Goal: Task Accomplishment & Management: Complete application form

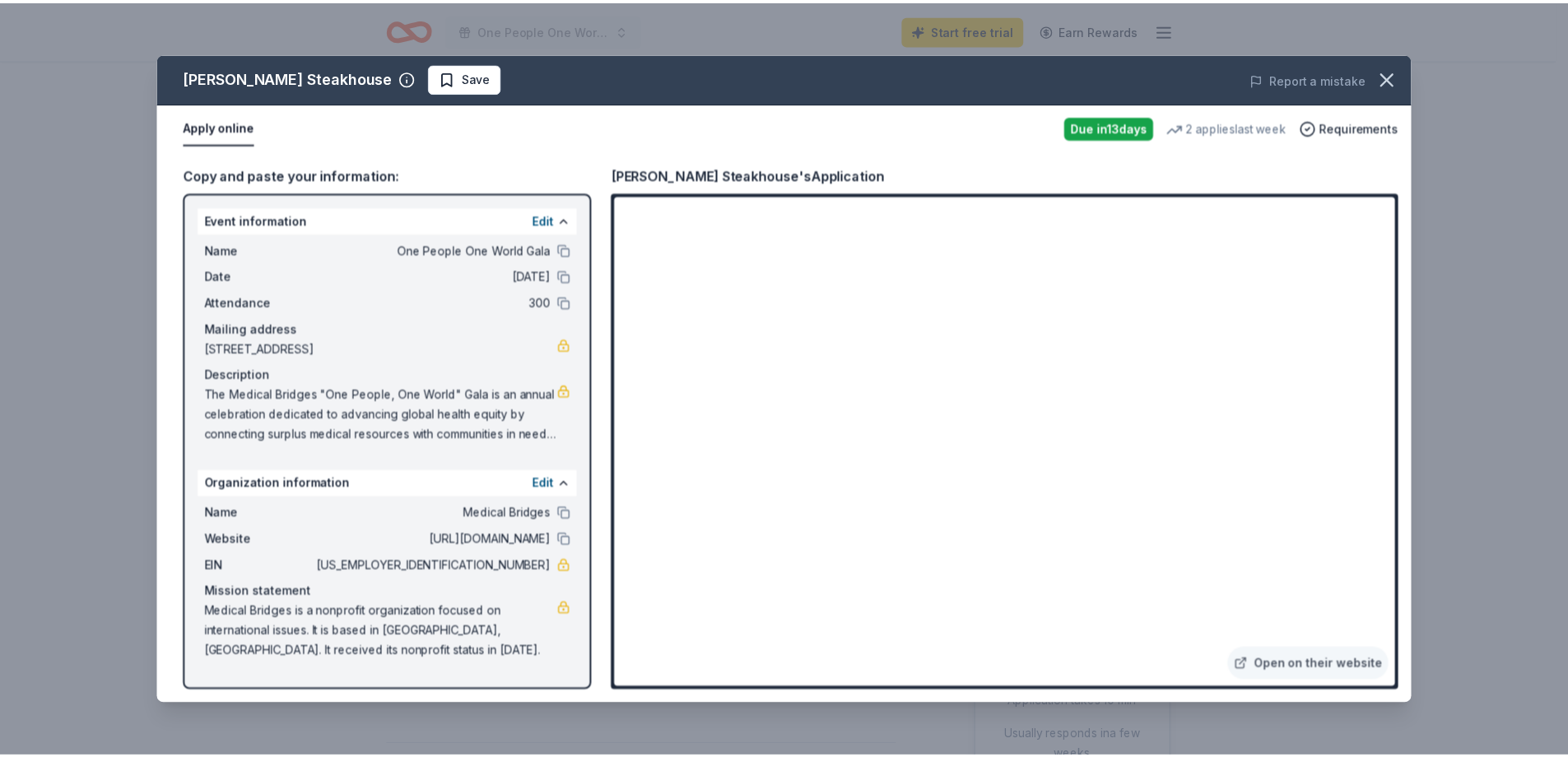
scroll to position [165, 0]
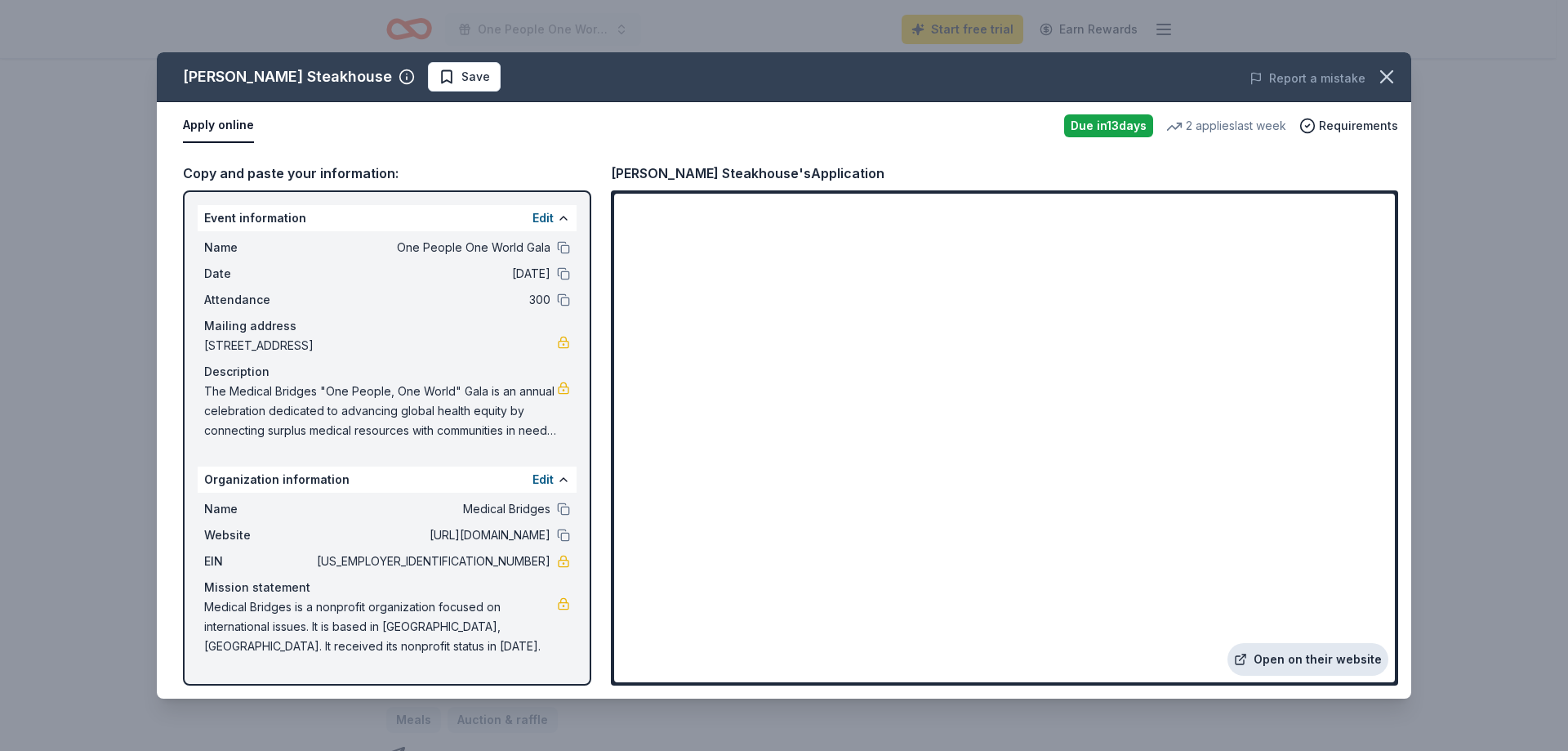
click at [1346, 653] on link "Open on their website" at bounding box center [1308, 659] width 161 height 32
click at [1397, 69] on icon "button" at bounding box center [1387, 77] width 23 height 23
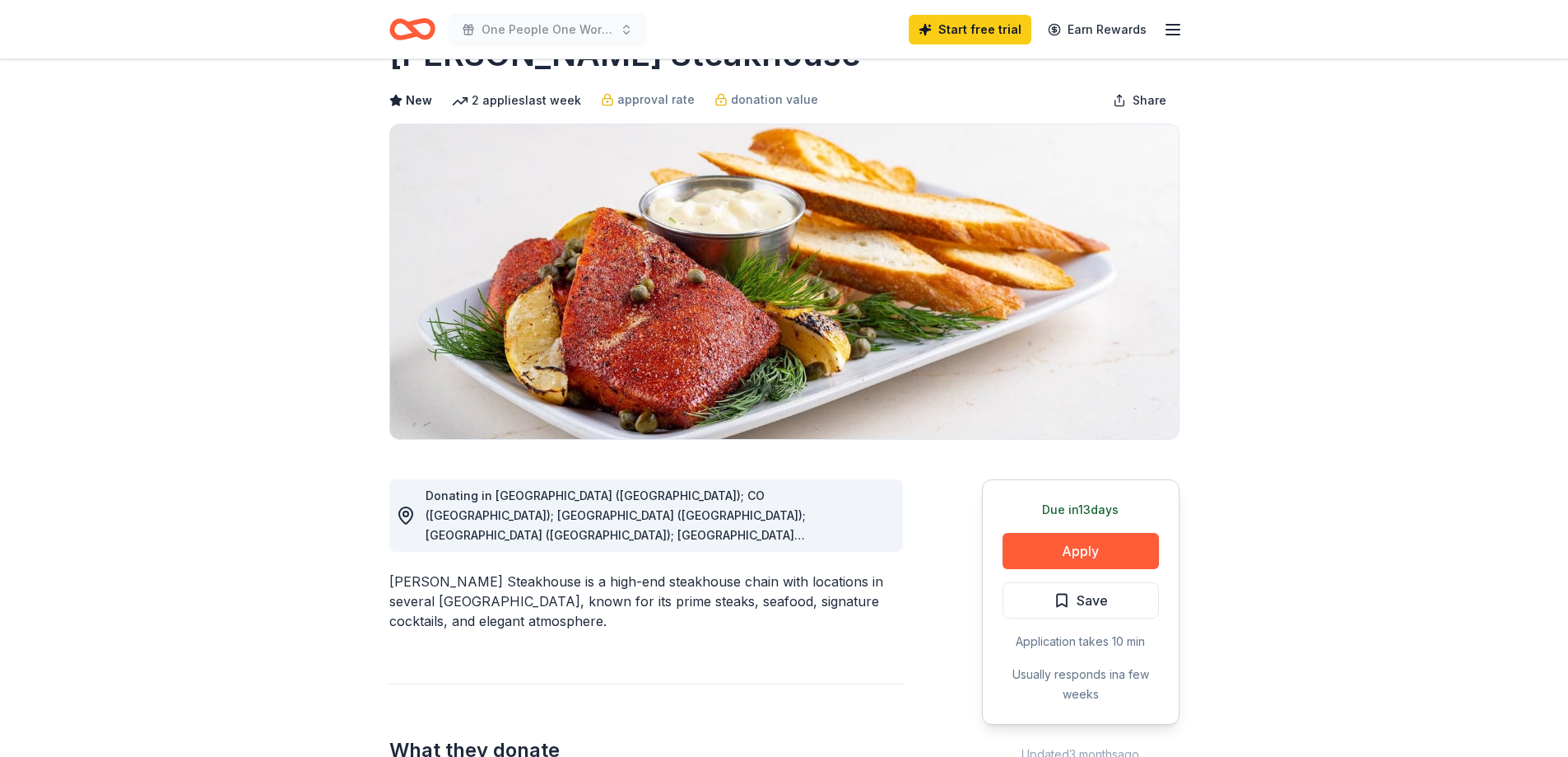
scroll to position [0, 0]
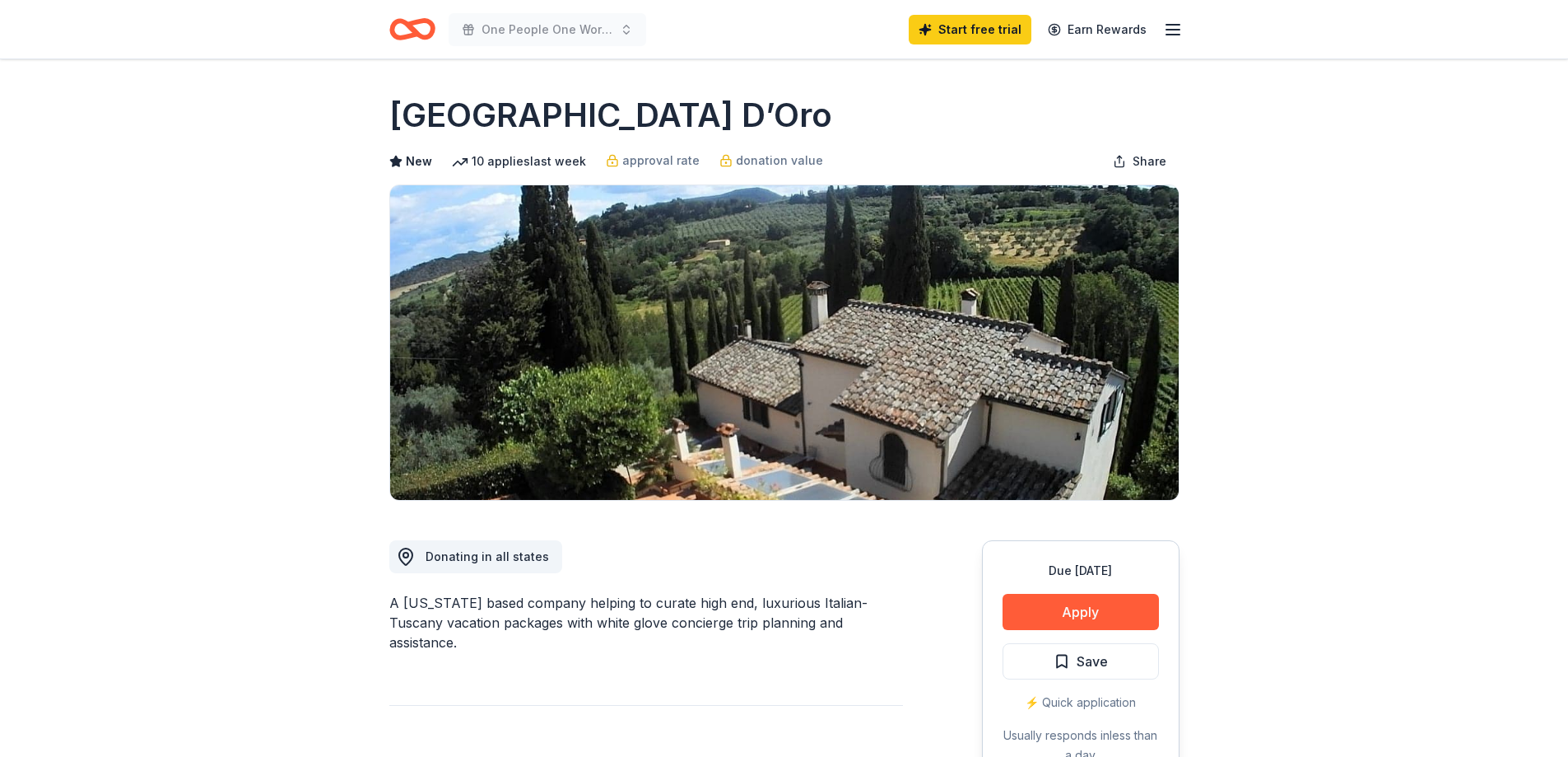
click at [407, 14] on icon "Home" at bounding box center [413, 29] width 46 height 39
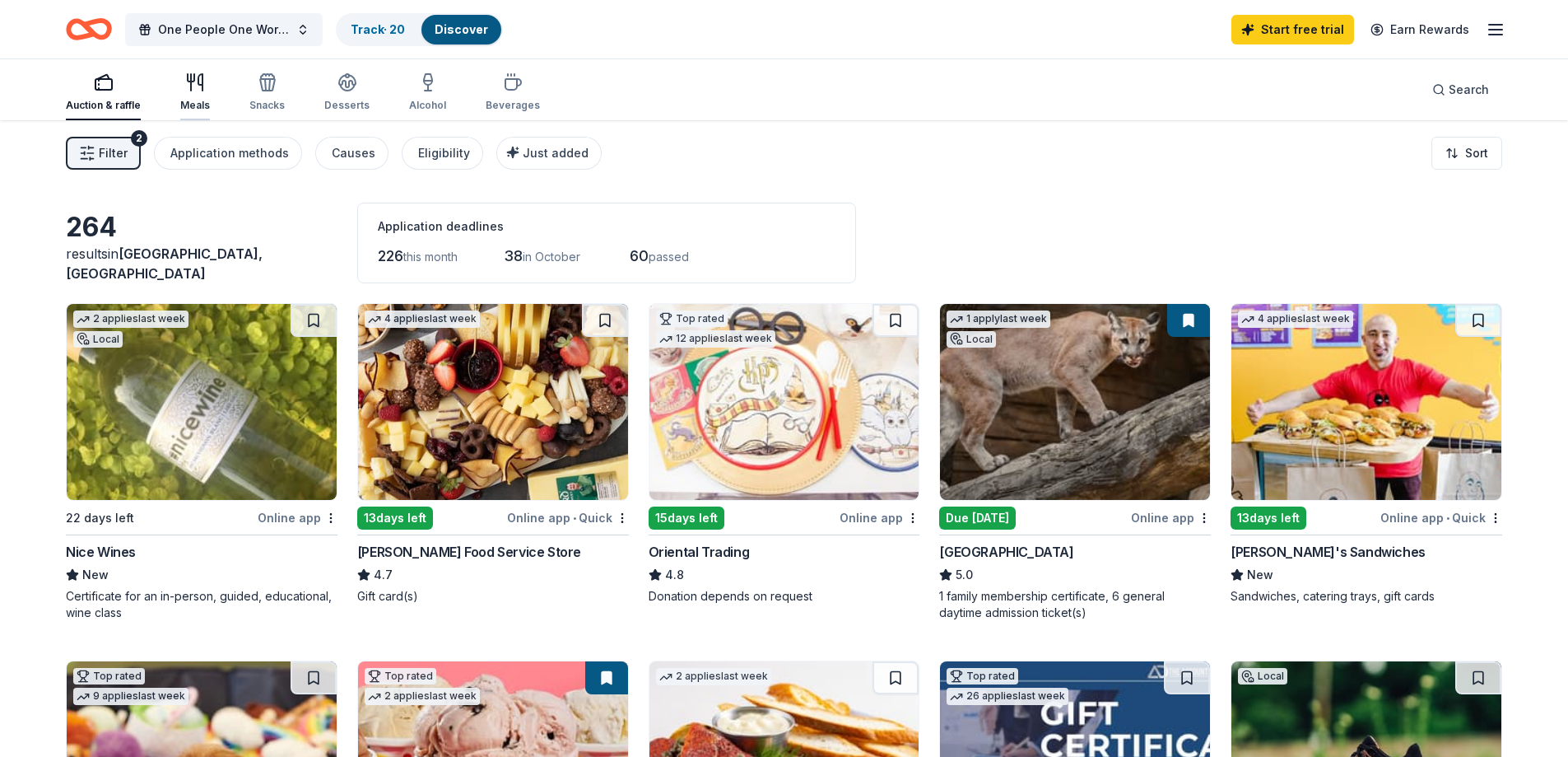
click at [207, 93] on div "Meals" at bounding box center [195, 92] width 30 height 39
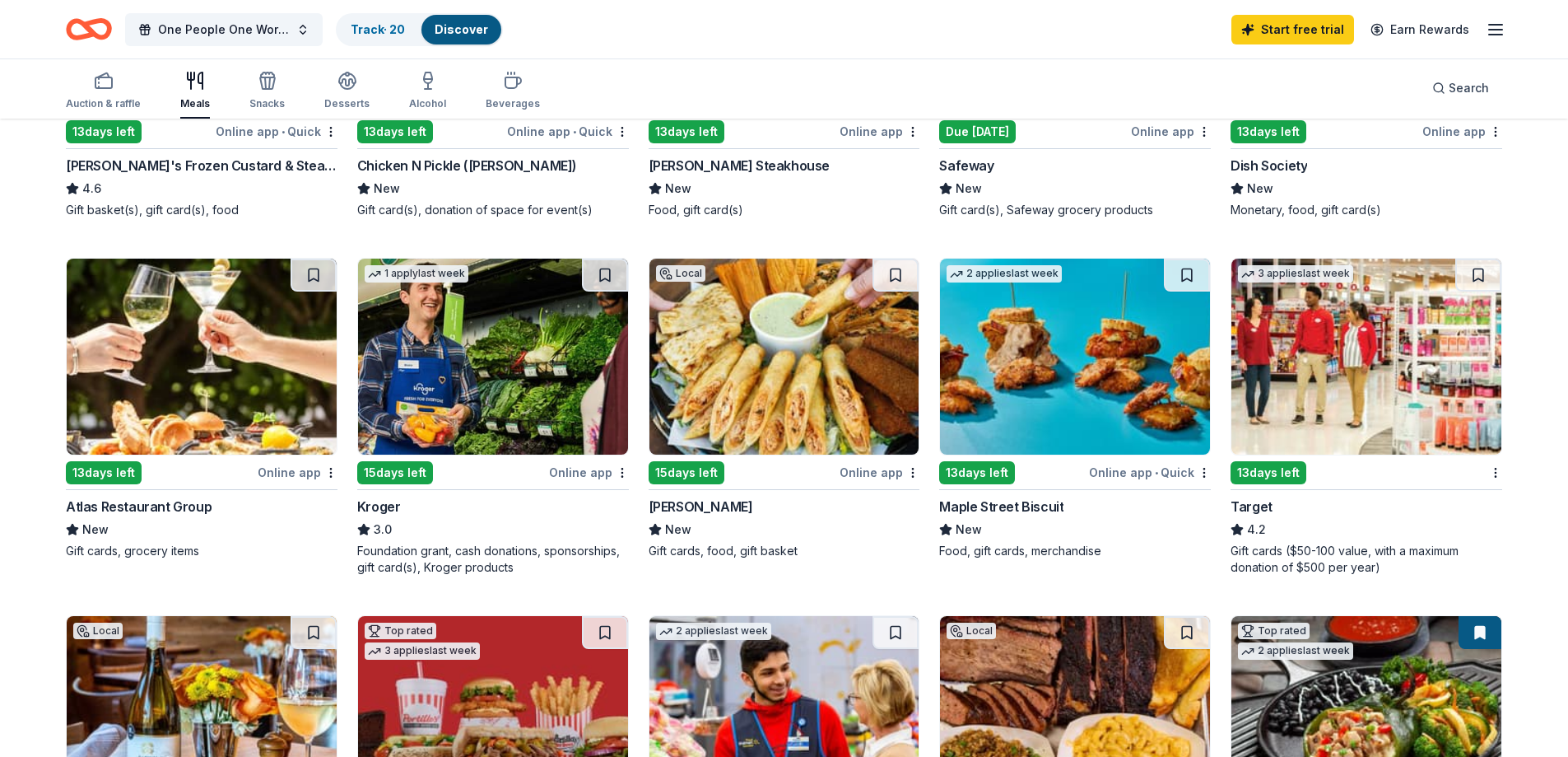
scroll to position [823, 0]
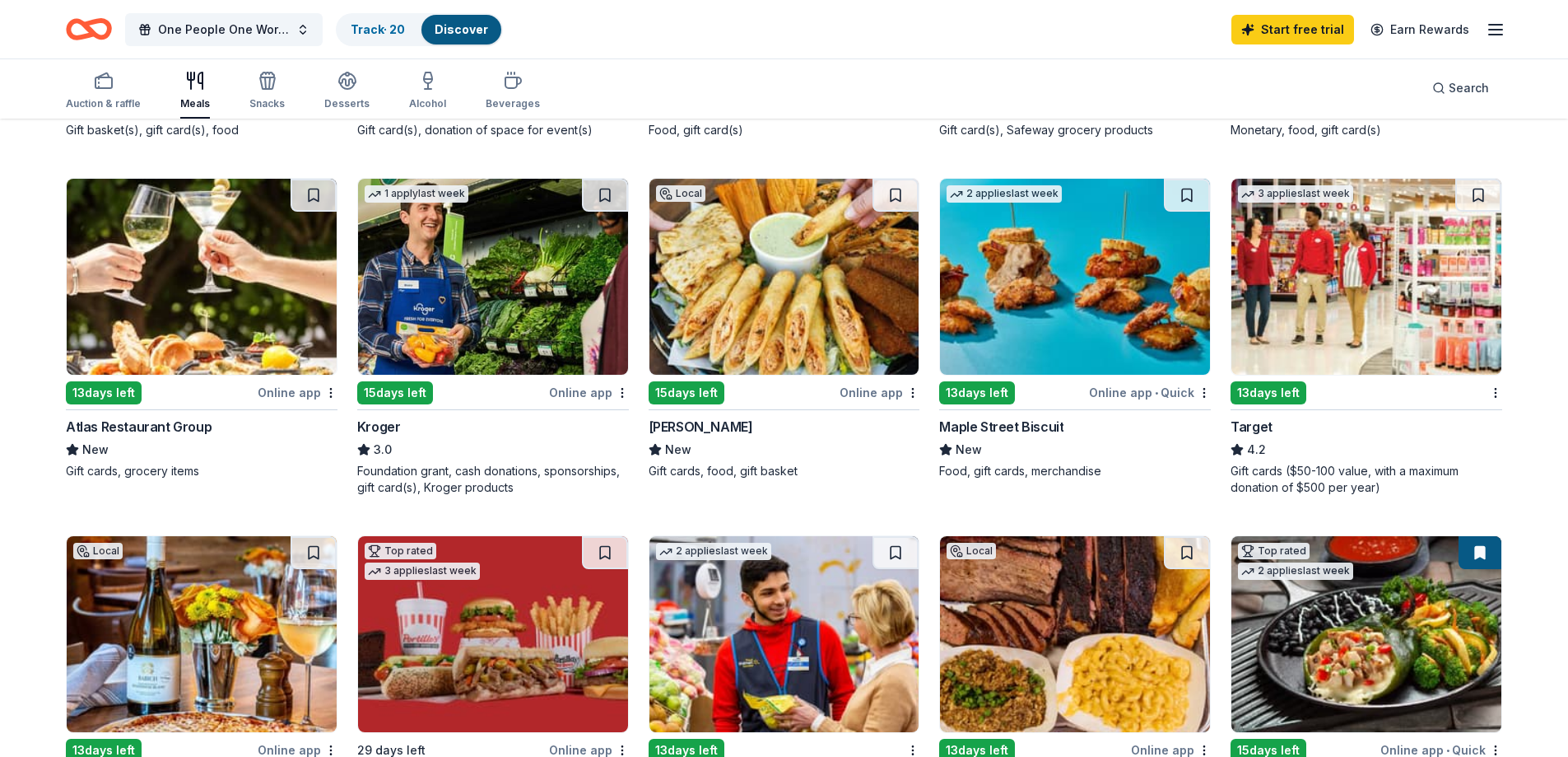
click at [190, 324] on img at bounding box center [202, 276] width 270 height 196
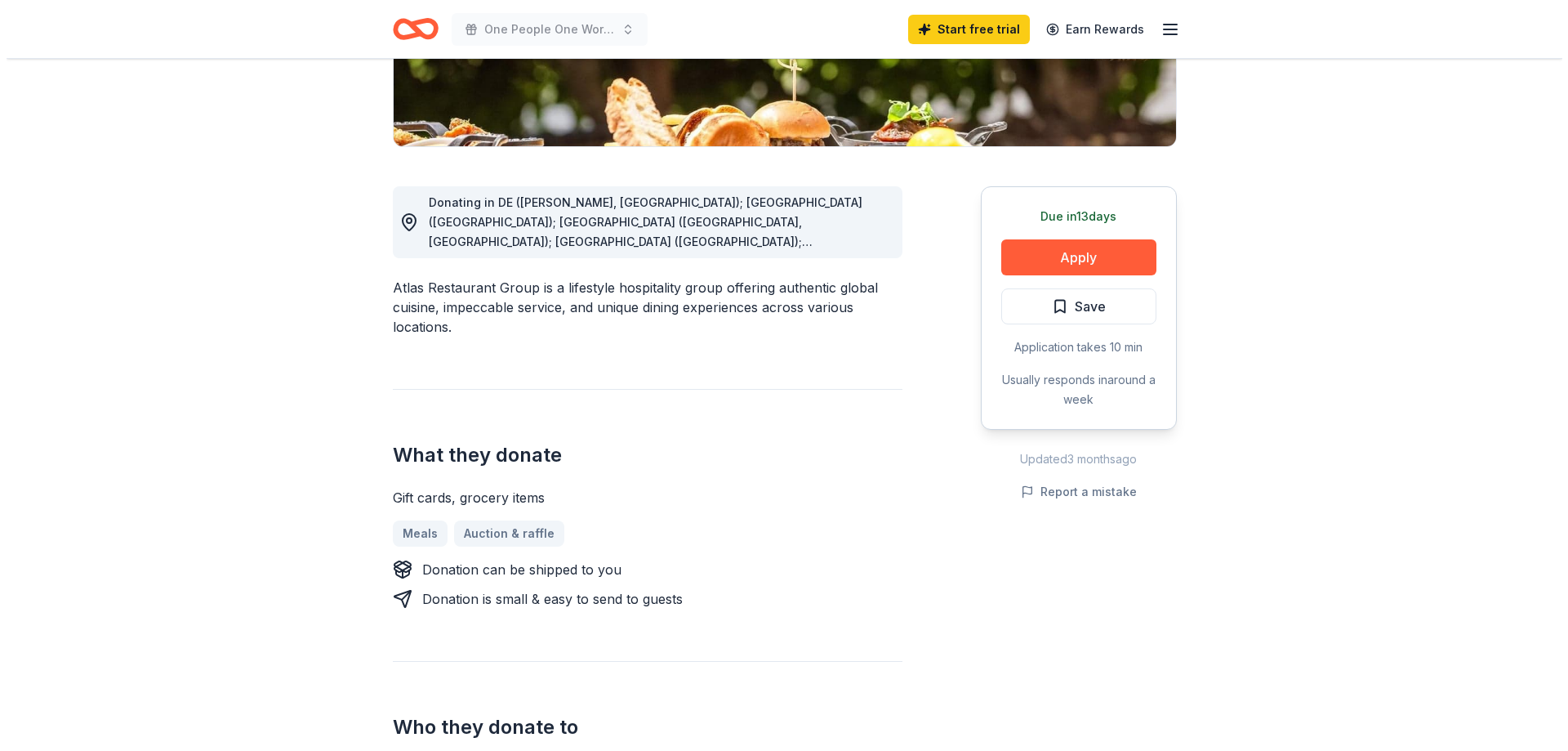
scroll to position [245, 0]
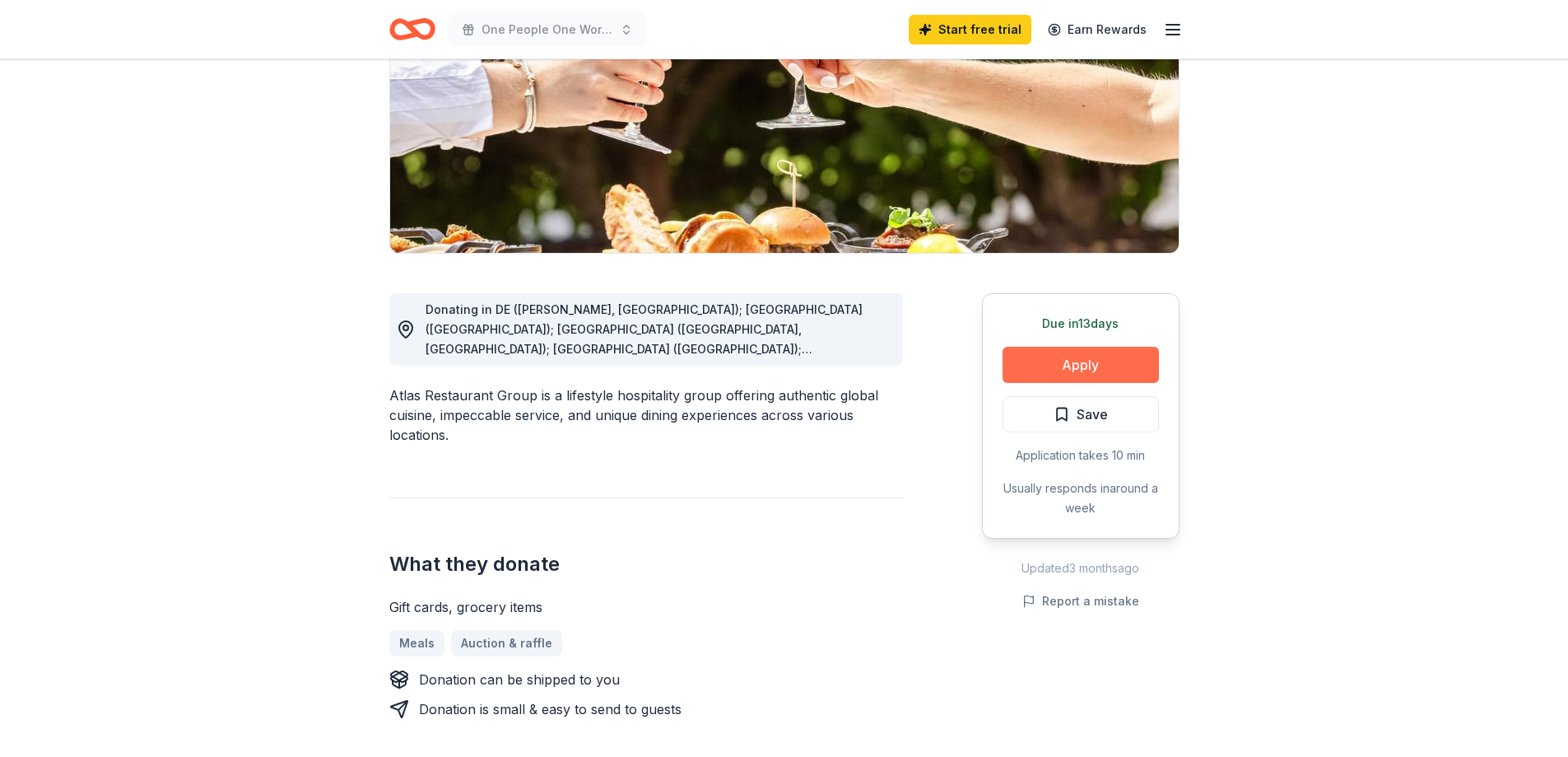
click at [1077, 368] on button "Apply" at bounding box center [1081, 365] width 156 height 36
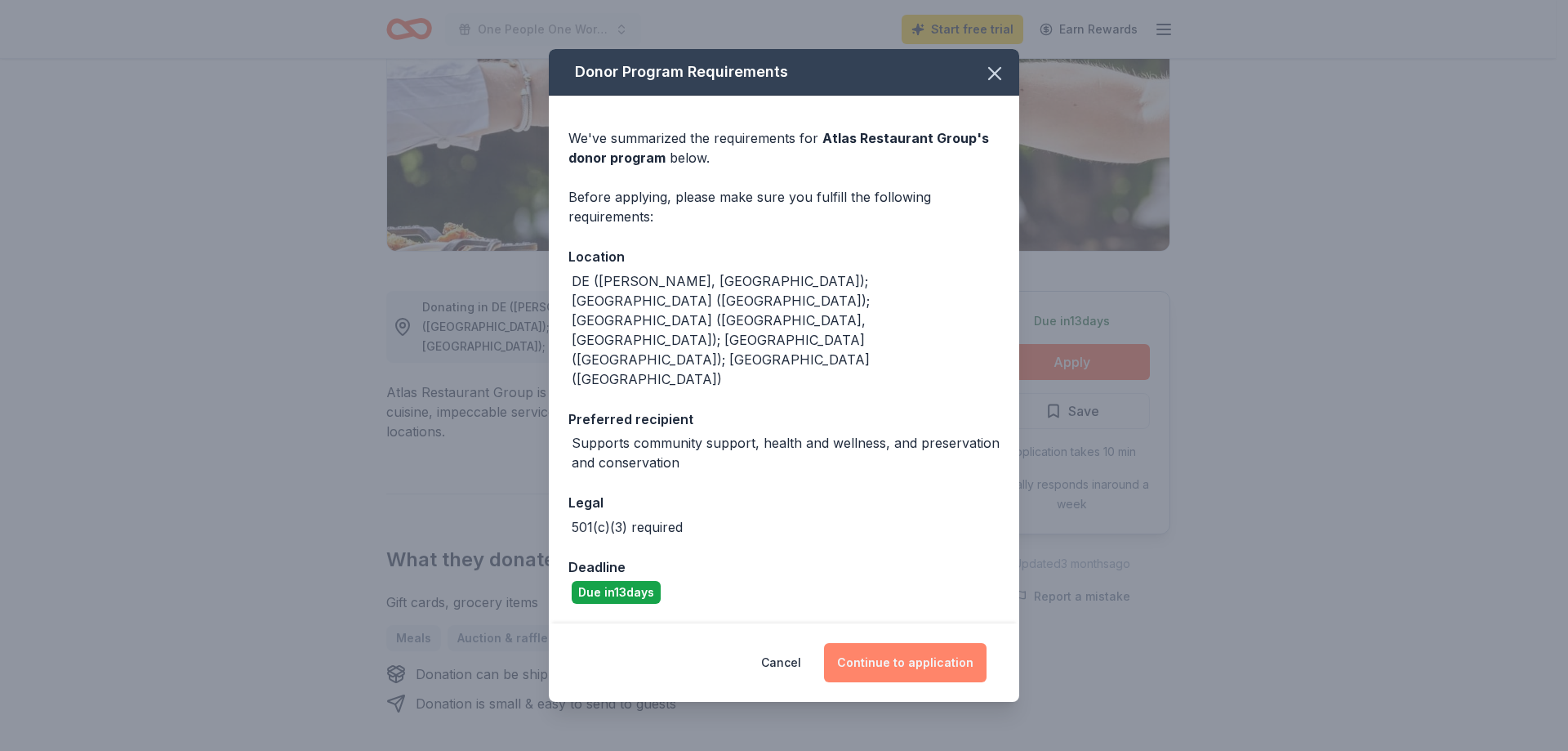
click at [903, 643] on button "Continue to application" at bounding box center [905, 662] width 163 height 39
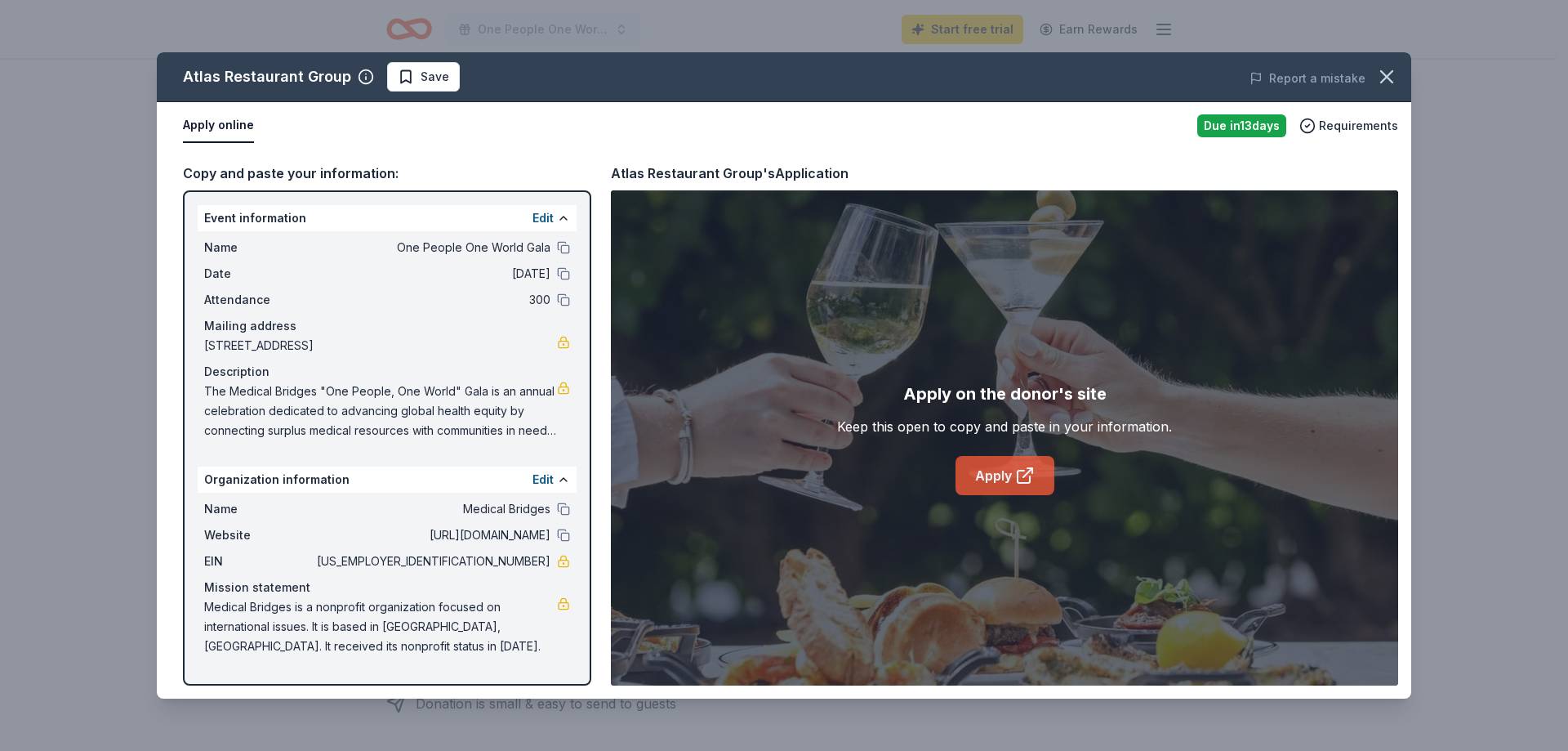
click at [1017, 472] on icon at bounding box center [1023, 477] width 12 height 12
